Goal: Find specific page/section: Find specific page/section

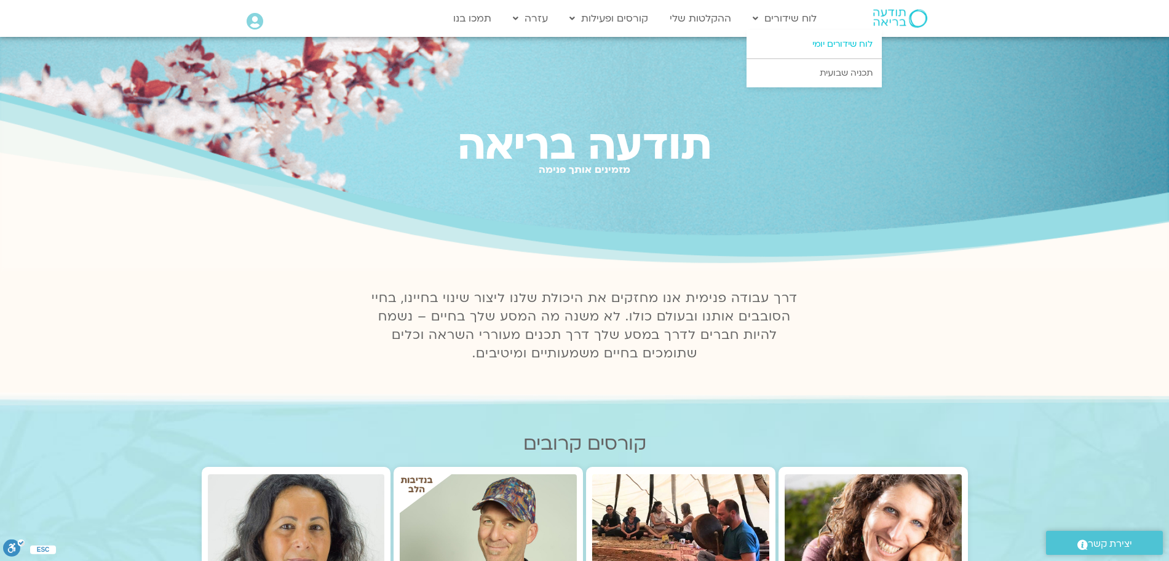
click at [826, 42] on link "לוח שידורים יומי" at bounding box center [814, 44] width 135 height 28
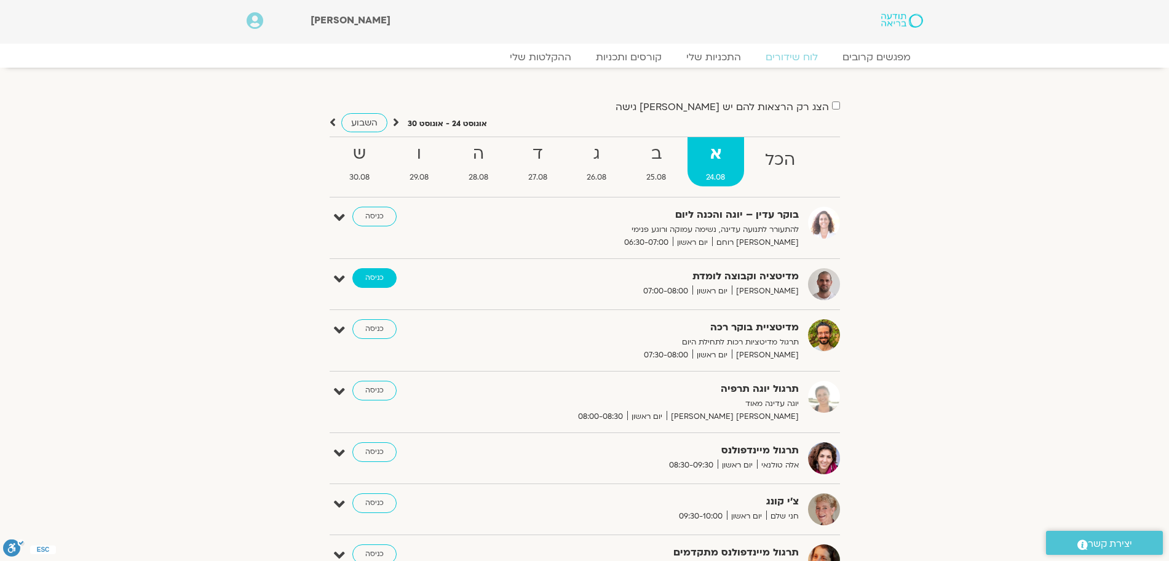
click at [376, 274] on link "כניסה" at bounding box center [374, 278] width 44 height 20
click at [372, 280] on link "כניסה" at bounding box center [374, 278] width 44 height 20
